Goal: Information Seeking & Learning: Check status

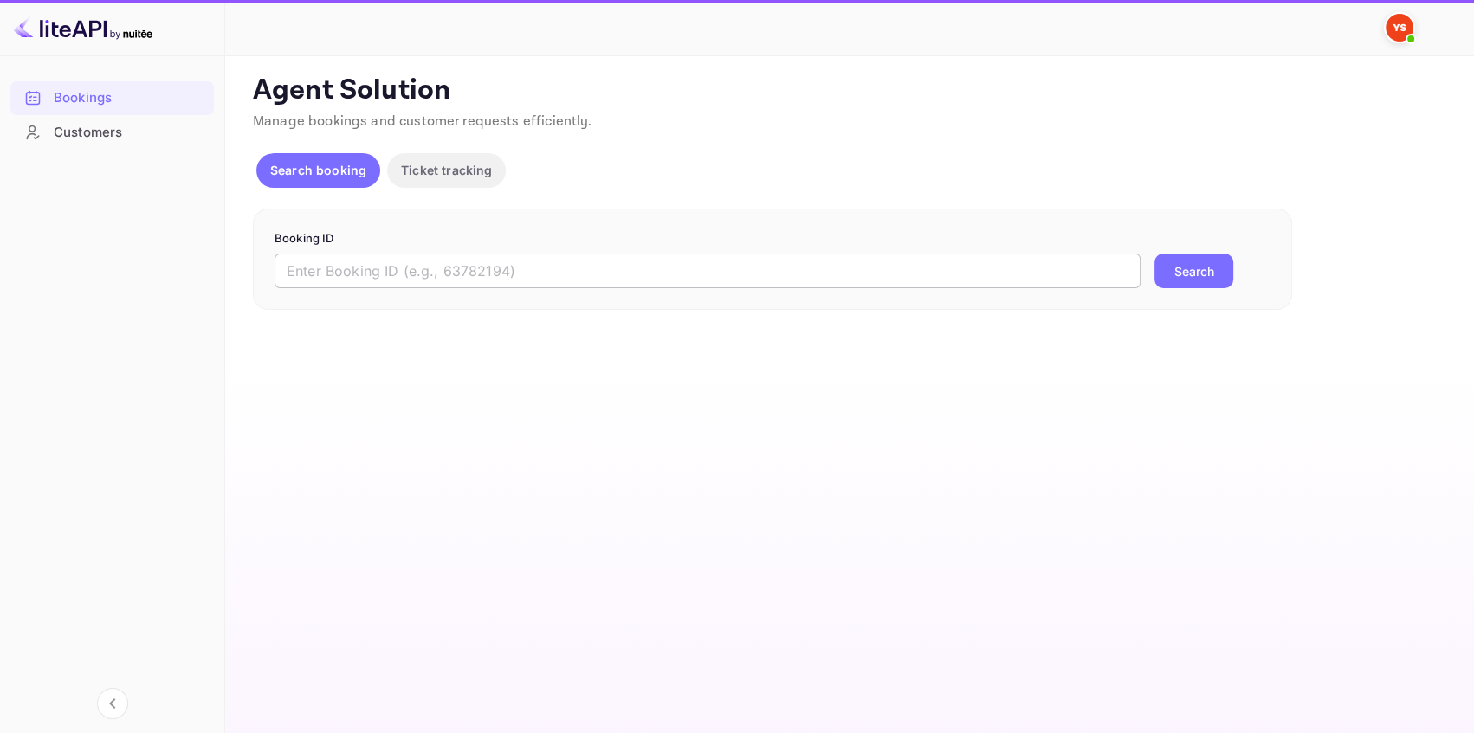
click at [392, 268] on input "text" at bounding box center [707, 271] width 866 height 35
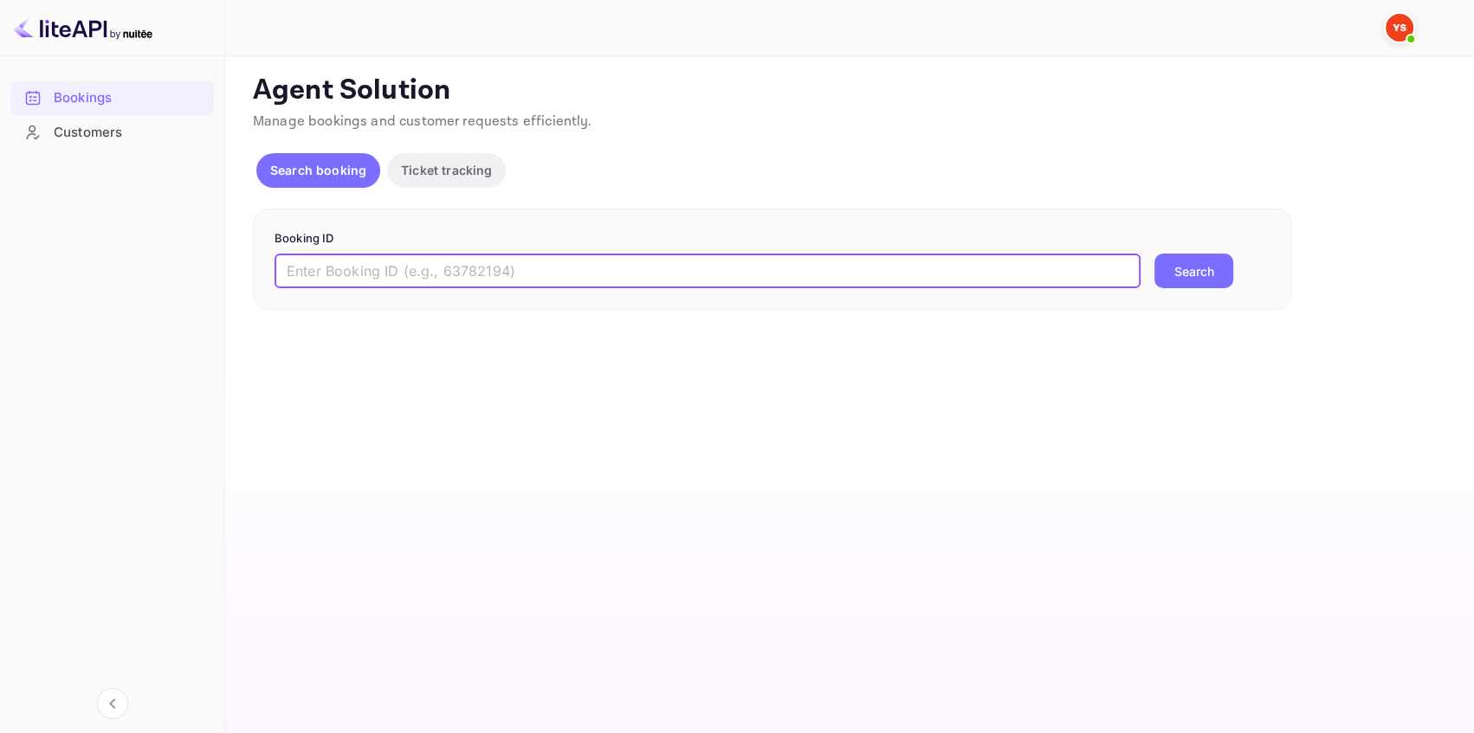
paste input "8313681"
type input "8313681"
click at [1196, 265] on button "Search" at bounding box center [1193, 271] width 79 height 35
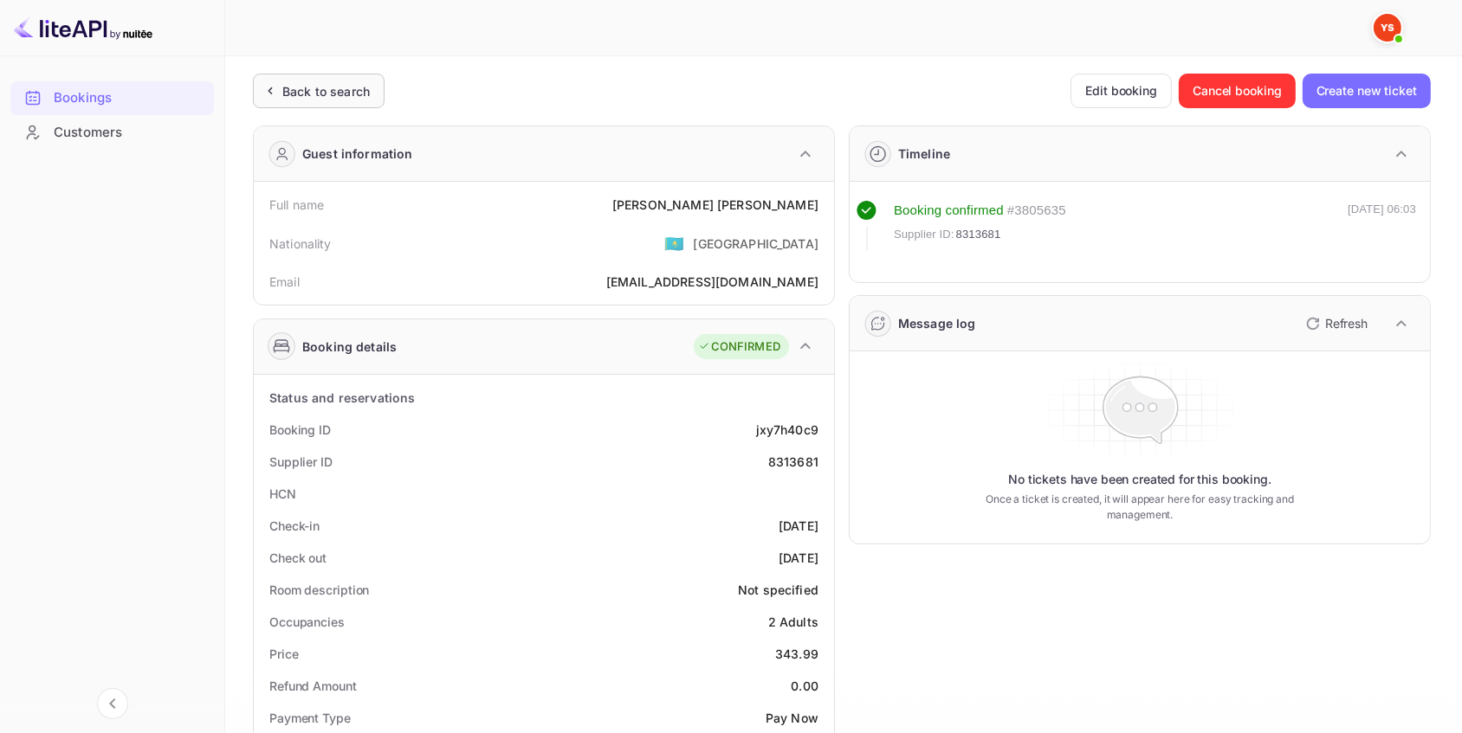
click at [334, 76] on div "Back to search" at bounding box center [319, 91] width 132 height 35
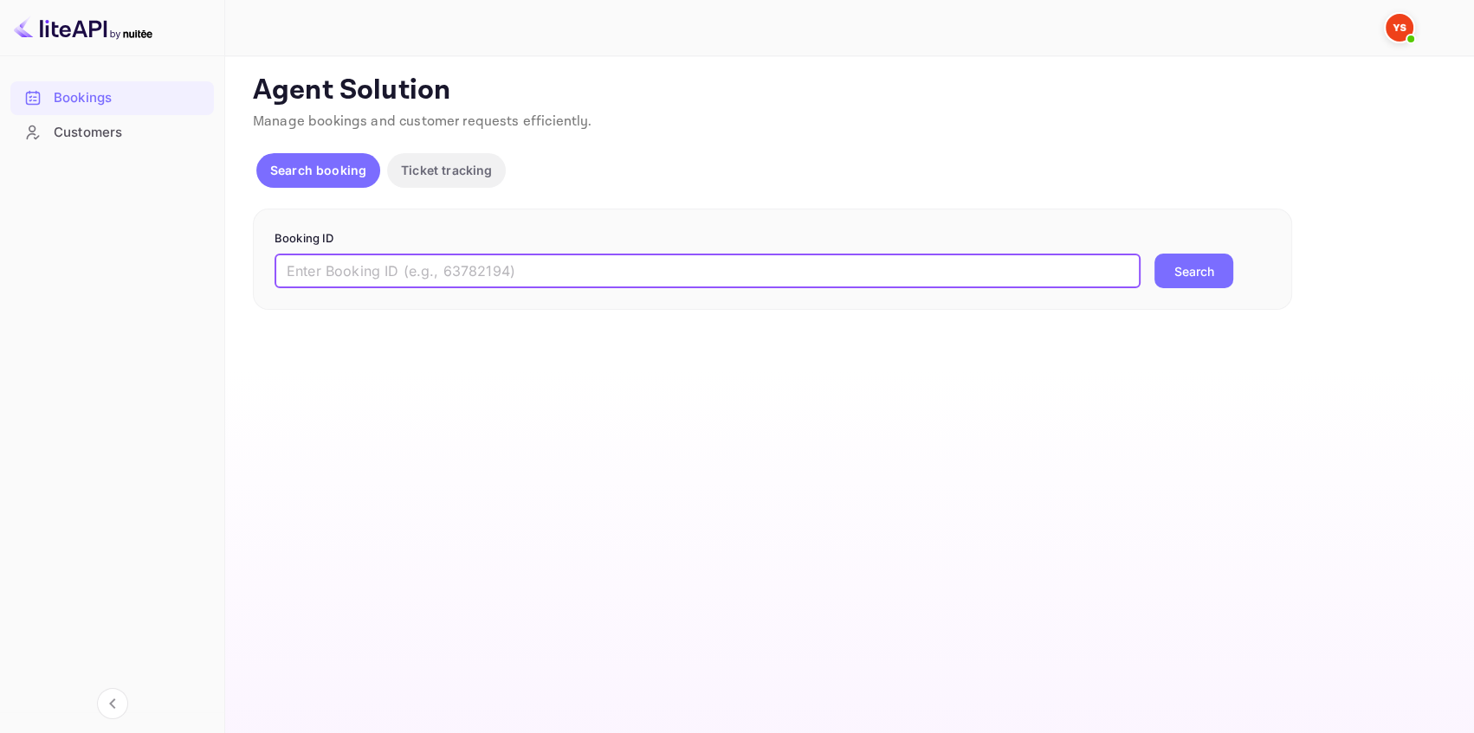
click at [475, 281] on input "text" at bounding box center [707, 271] width 866 height 35
paste input "8941641"
type input "8941641"
click at [1184, 261] on button "Search" at bounding box center [1193, 271] width 79 height 35
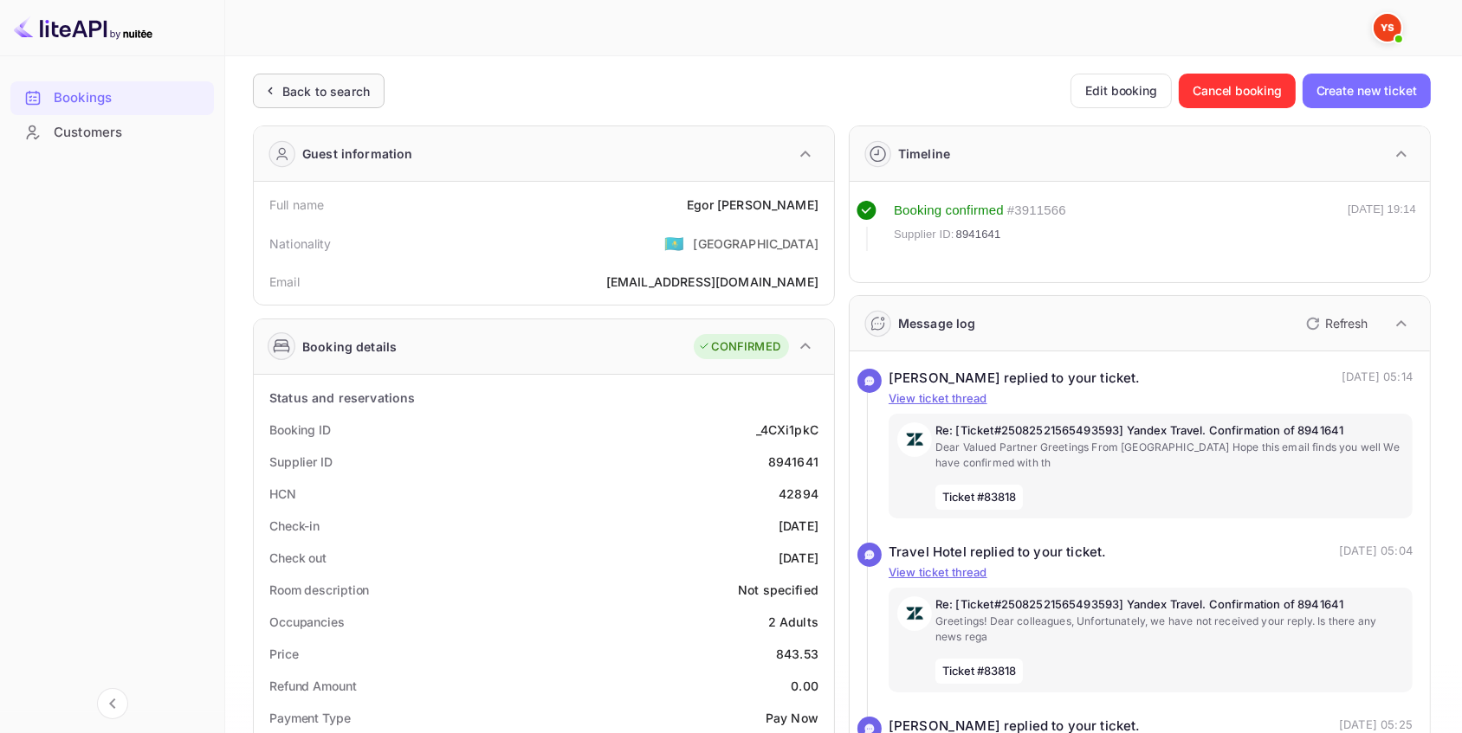
click at [332, 83] on div "Back to search" at bounding box center [325, 91] width 87 height 18
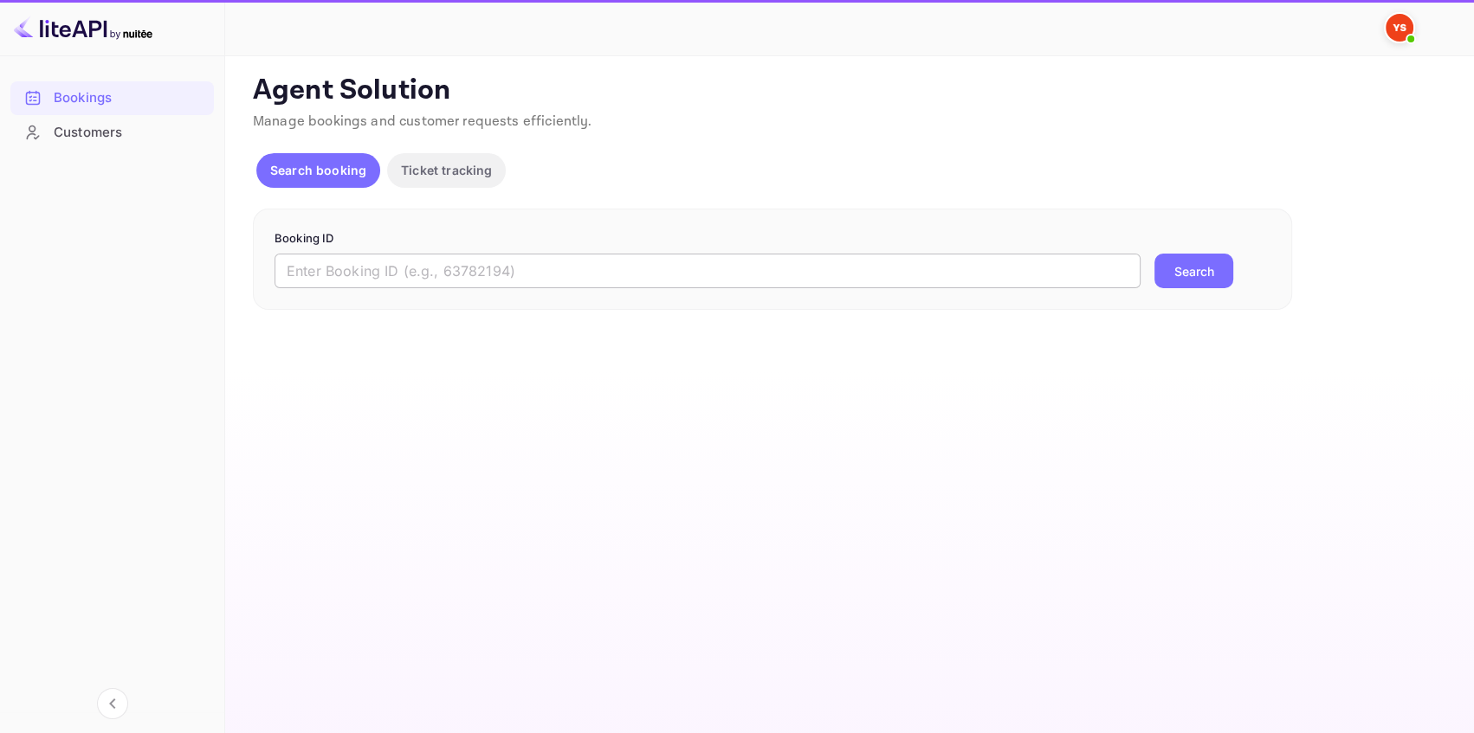
click at [412, 276] on input "text" at bounding box center [707, 271] width 866 height 35
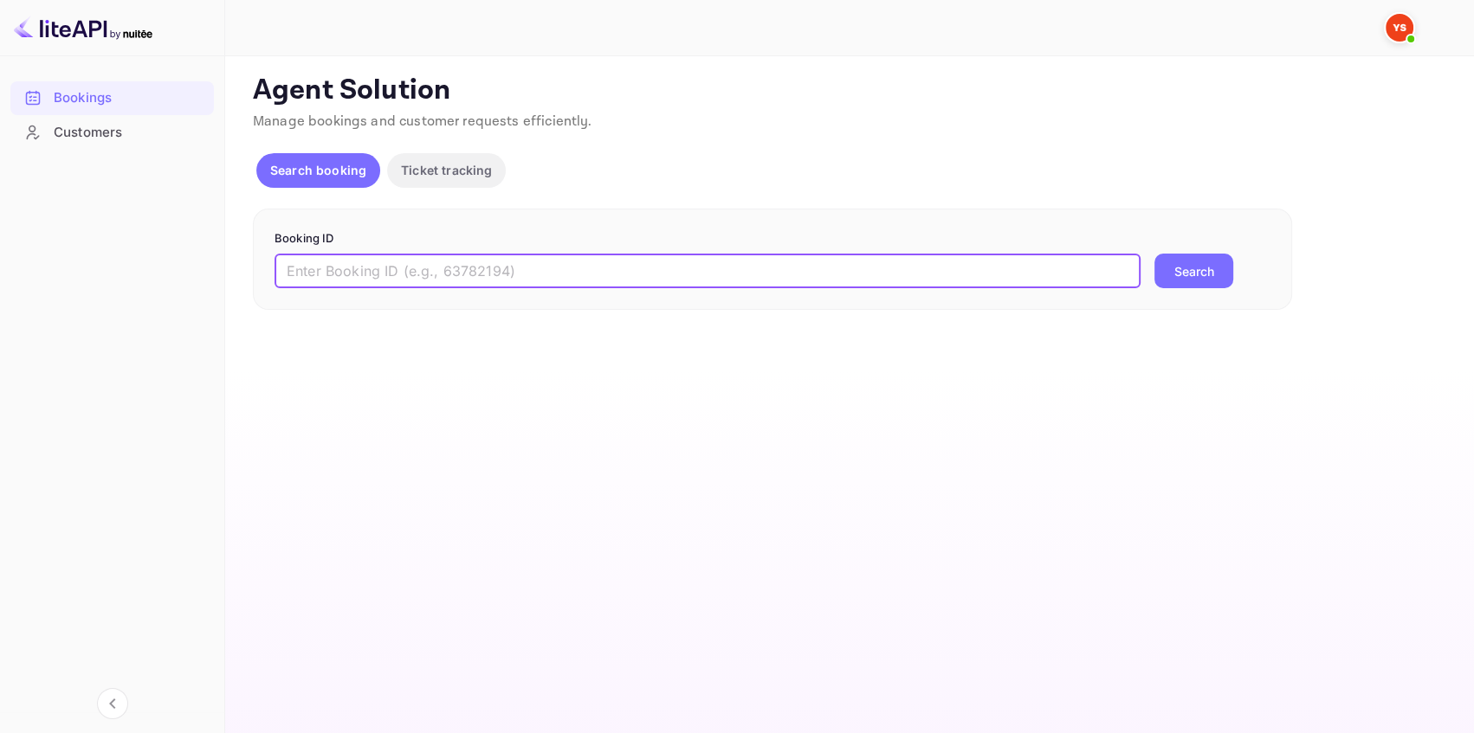
paste input "9023981"
type input "9023981"
click at [1209, 274] on button "Search" at bounding box center [1193, 271] width 79 height 35
